Goal: Navigation & Orientation: Find specific page/section

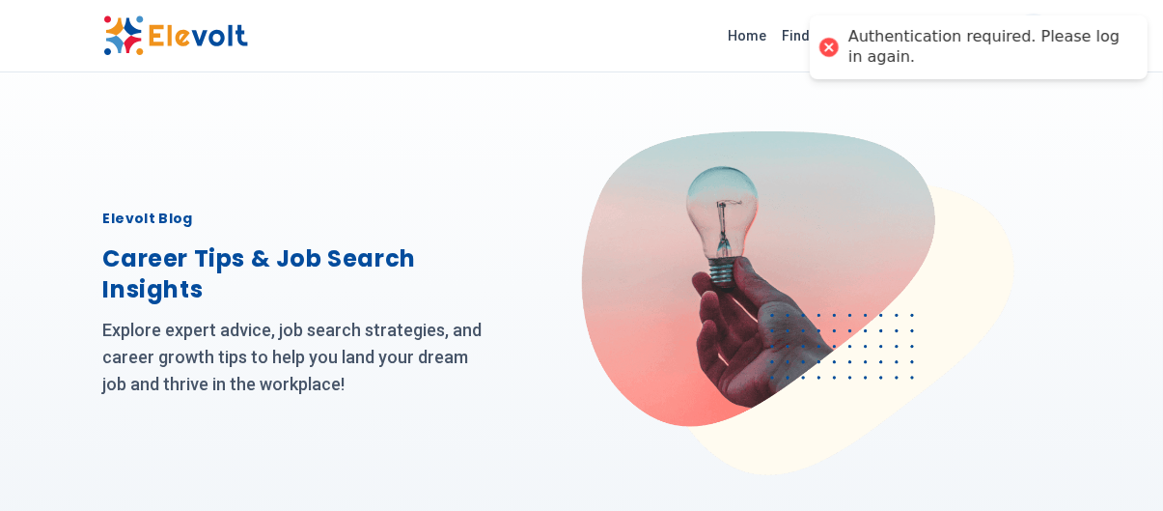
click at [1035, 136] on div at bounding box center [821, 303] width 479 height 344
click at [1030, 80] on div "Elevolt Blog Career Tips & Job Search Insights Explore expert advice, job searc…" at bounding box center [581, 287] width 1163 height 575
click at [1044, 160] on div at bounding box center [821, 303] width 479 height 344
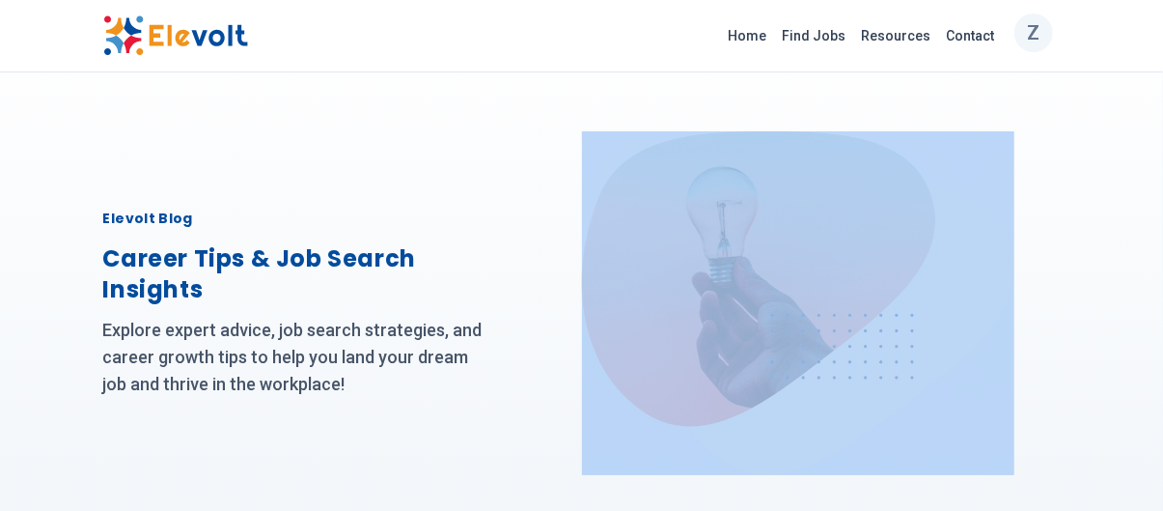
click at [1044, 160] on div at bounding box center [821, 303] width 479 height 344
click at [1021, 36] on div "Z" at bounding box center [1034, 33] width 39 height 39
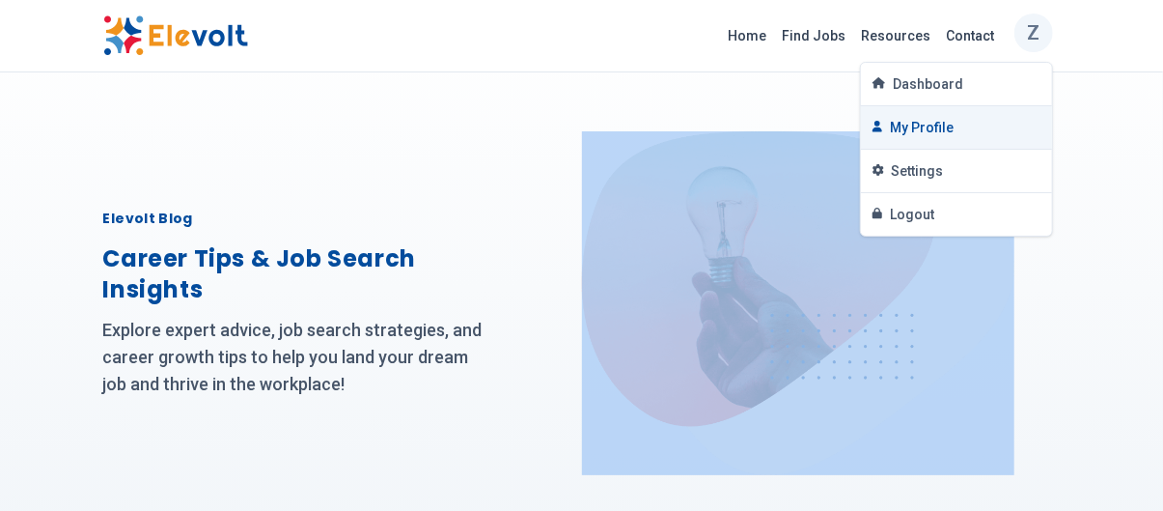
click at [950, 132] on link "My Profile" at bounding box center [956, 127] width 191 height 43
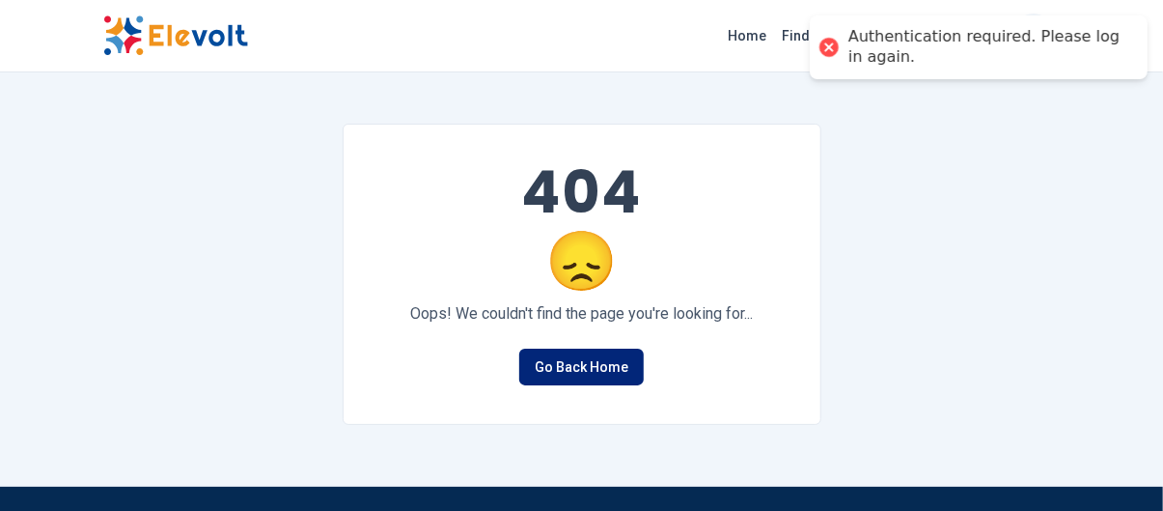
click at [593, 377] on link "Go Back Home" at bounding box center [581, 366] width 125 height 37
